Goal: Find contact information: Find contact information

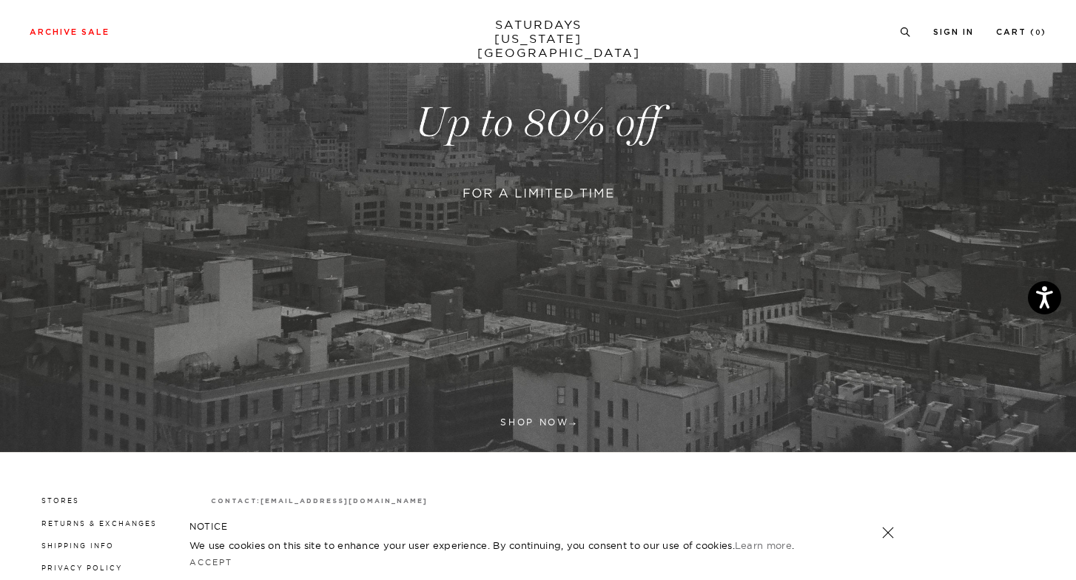
scroll to position [291, 0]
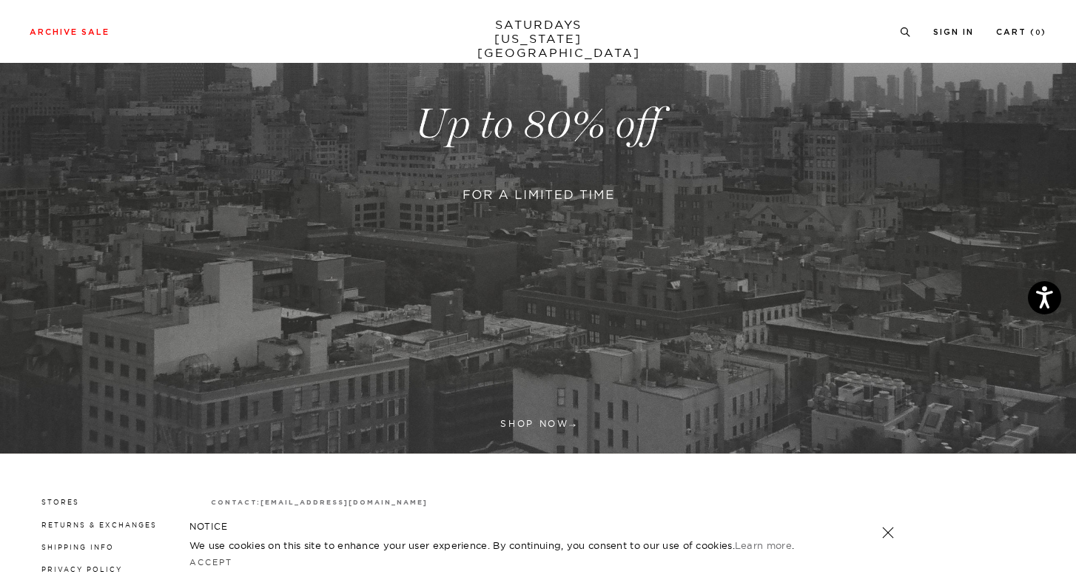
click at [888, 538] on link at bounding box center [888, 532] width 21 height 21
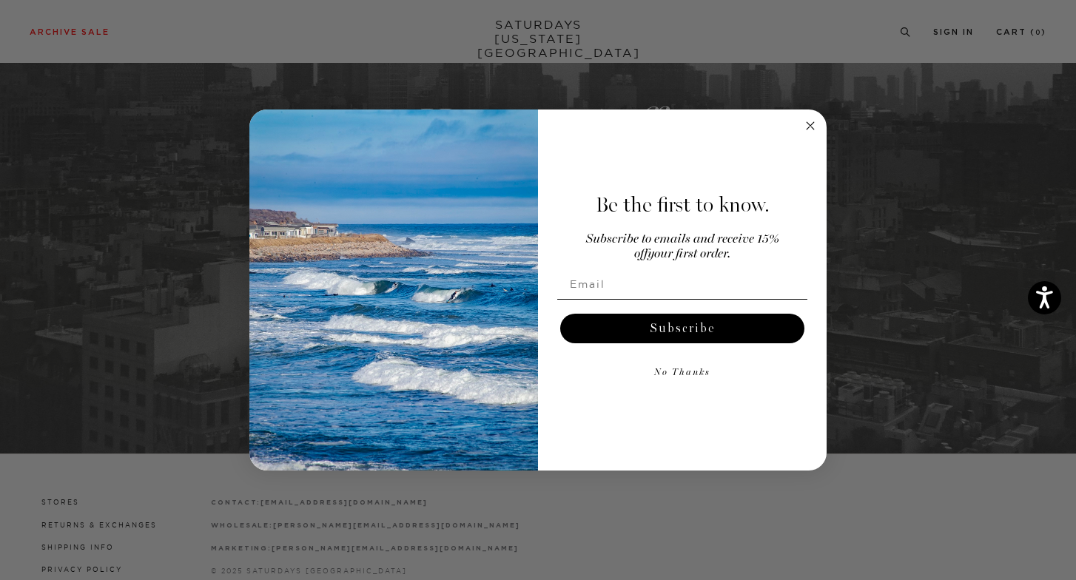
click at [557, 423] on div "Be the first to know. Subscribe to emails and receive 15% off your first order.…" at bounding box center [675, 290] width 274 height 332
click at [807, 121] on circle "Close dialog" at bounding box center [810, 126] width 17 height 17
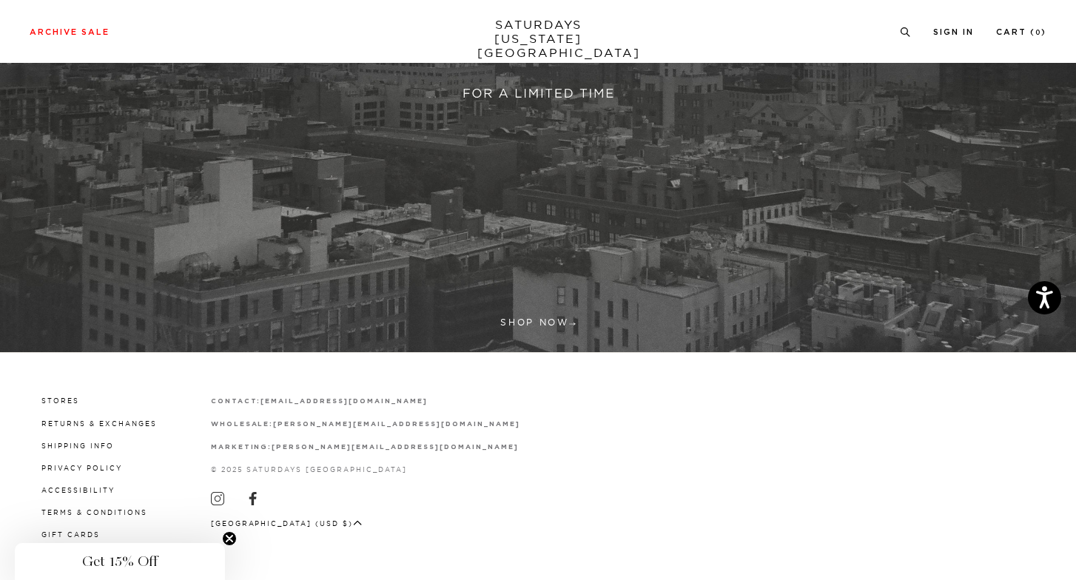
scroll to position [391, 0]
click at [55, 402] on link "Stores" at bounding box center [60, 401] width 38 height 8
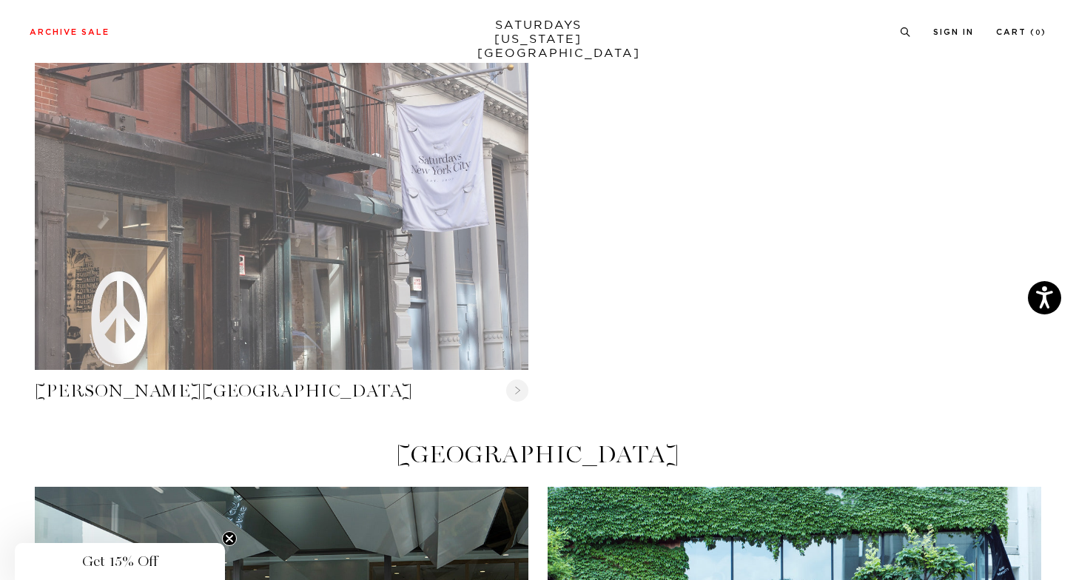
scroll to position [563, 0]
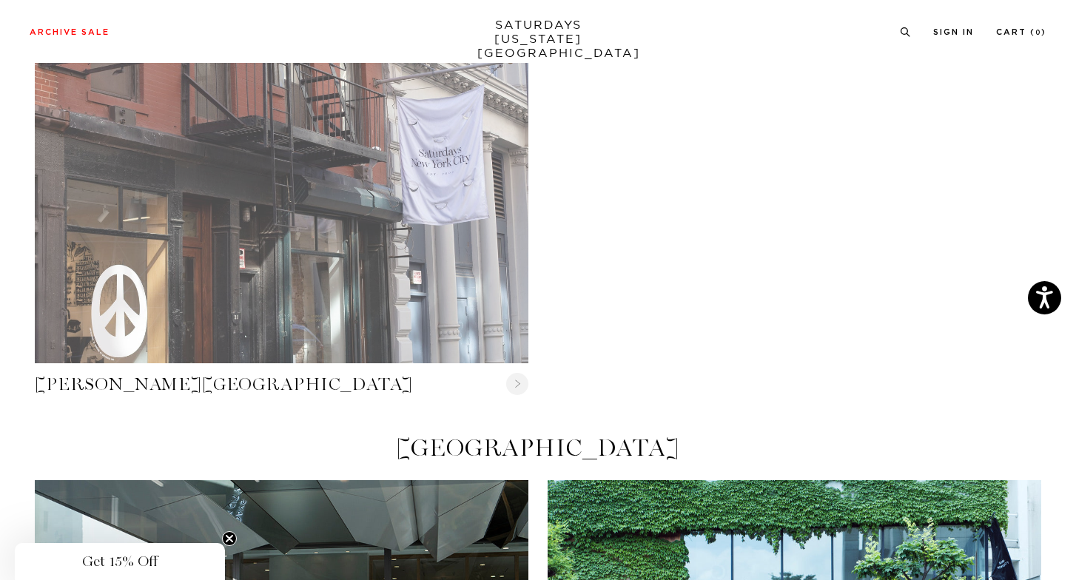
click at [260, 228] on link "Crosby Street" at bounding box center [282, 197] width 494 height 329
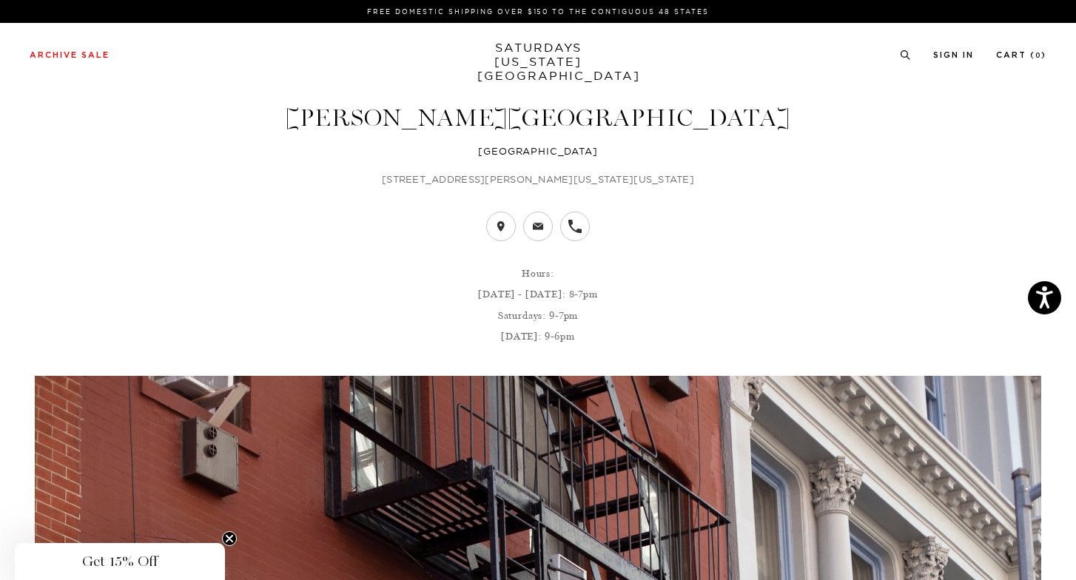
click at [575, 227] on icon at bounding box center [574, 226] width 13 height 13
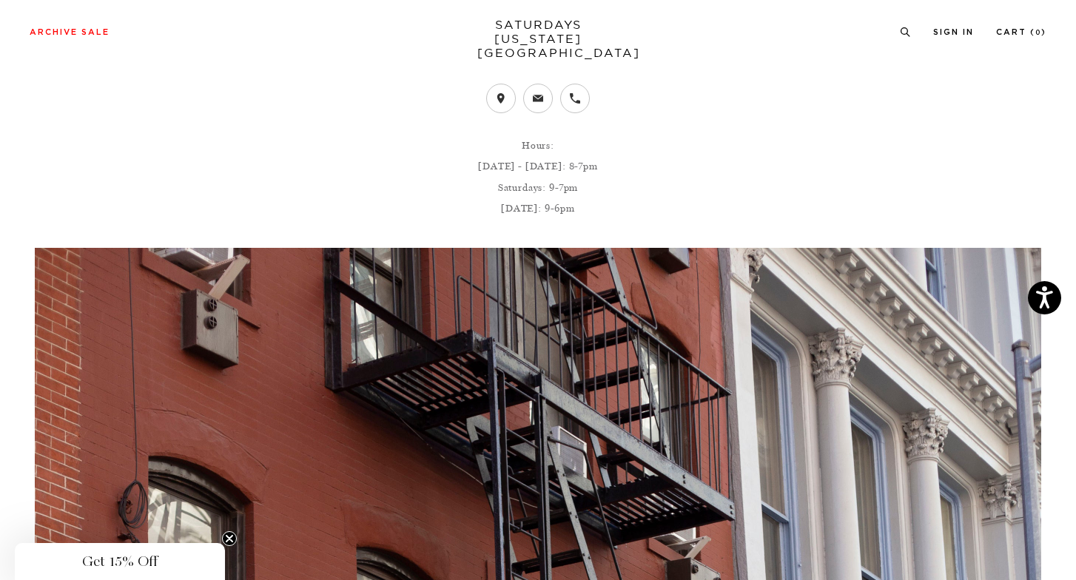
scroll to position [113, 0]
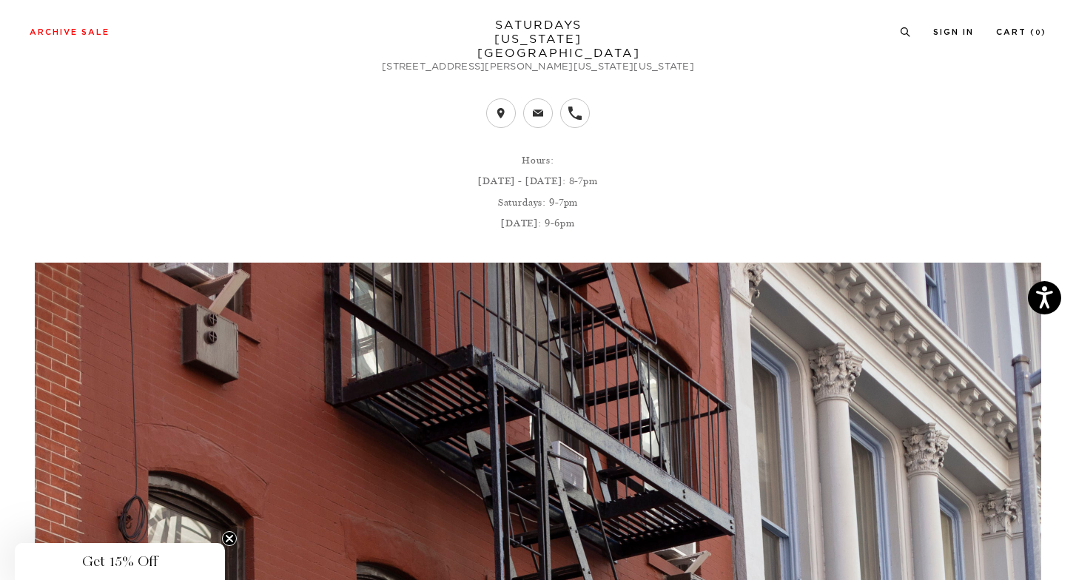
click at [573, 123] on link at bounding box center [575, 113] width 30 height 30
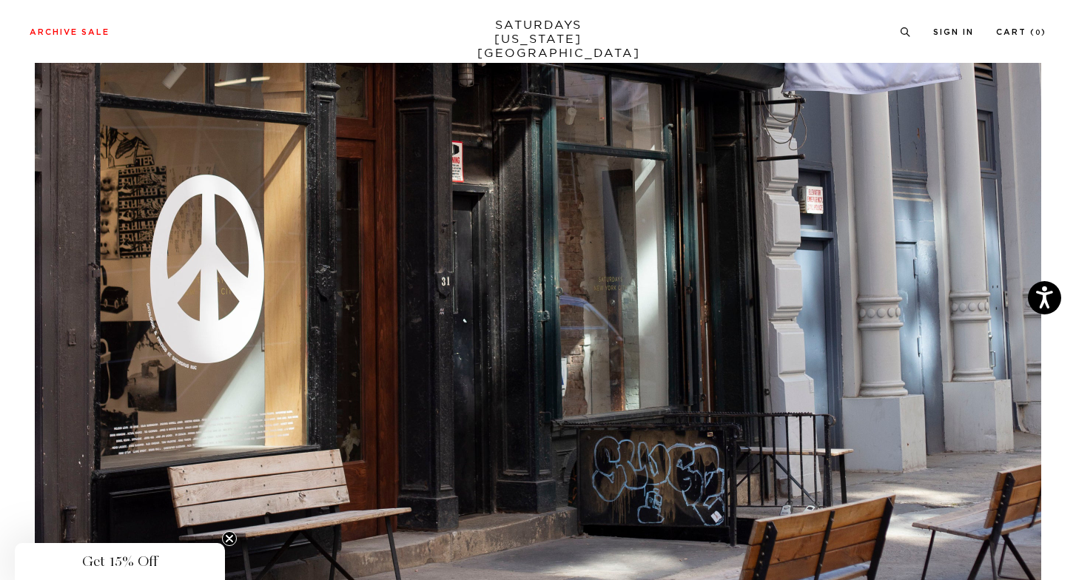
scroll to position [1100, 0]
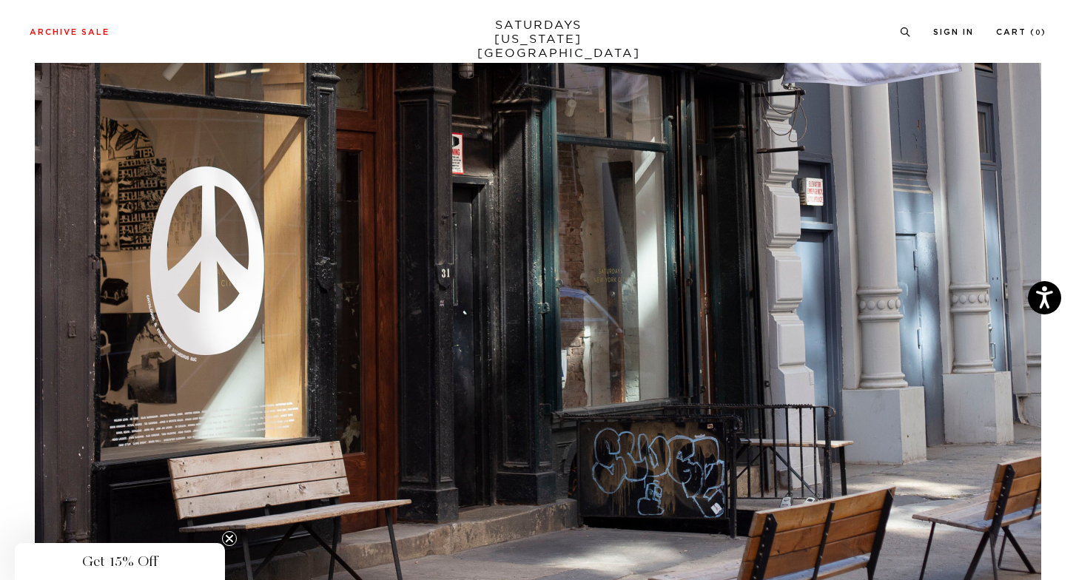
click at [229, 535] on circle "Close teaser" at bounding box center [230, 539] width 14 height 14
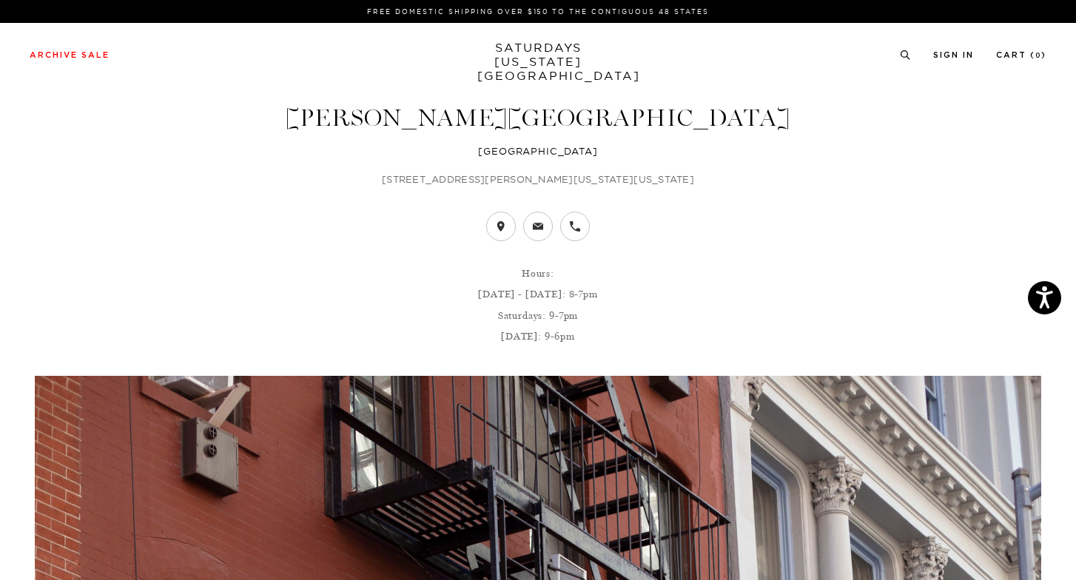
scroll to position [0, 0]
